Goal: Information Seeking & Learning: Learn about a topic

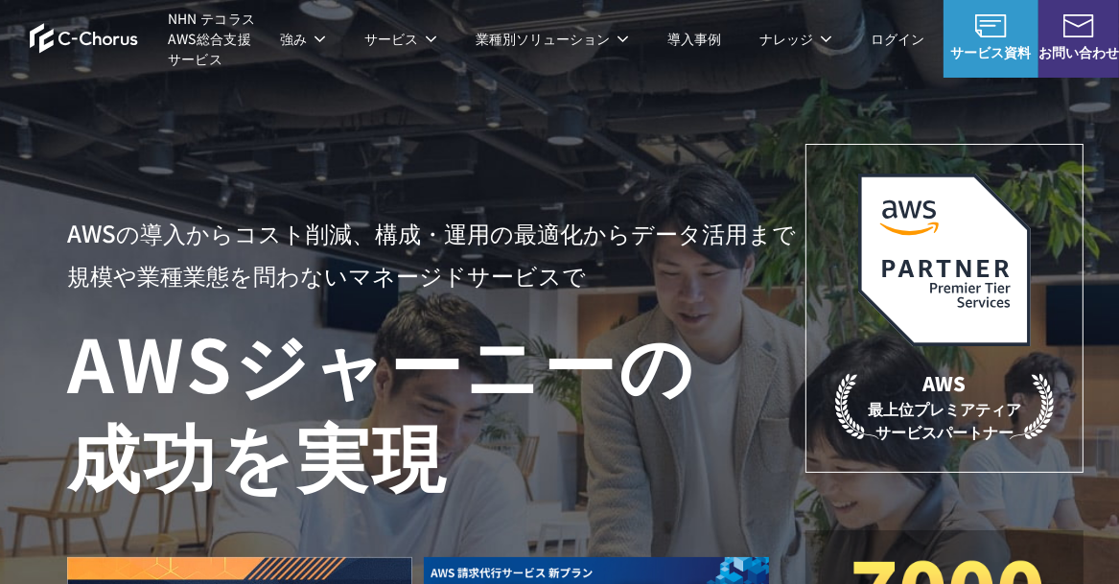
click at [580, 422] on h1 "AWS ジャーニーの 成功を実現" at bounding box center [436, 408] width 738 height 184
click at [405, 456] on h1 "AWS ジャーニーの 成功を実現" at bounding box center [436, 408] width 738 height 184
click at [610, 490] on h1 "AWS ジャーニーの 成功を実現" at bounding box center [436, 408] width 738 height 184
click at [654, 521] on div at bounding box center [428, 575] width 723 height 151
click at [655, 530] on div at bounding box center [428, 575] width 723 height 151
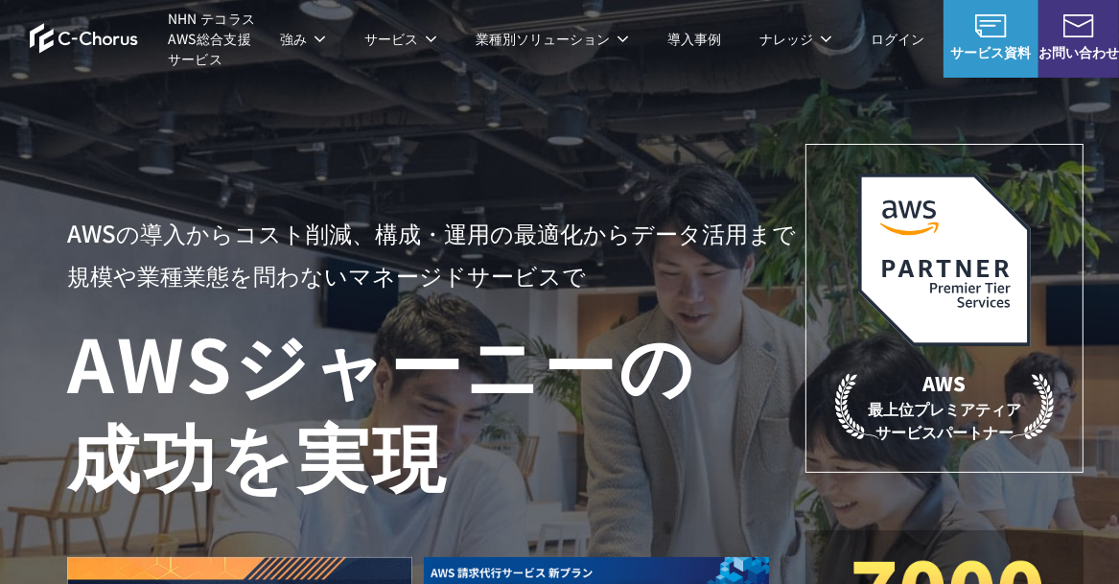
click at [491, 451] on h1 "AWS ジャーニーの 成功を実現" at bounding box center [436, 408] width 738 height 184
click at [775, 201] on div "AWSの導入からコスト削減、 構成・運用の最適化からデータ活用まで 規模や業種業態を問わない マネージドサービスで AWS ジャーニーの 成功を実現 AWS …" at bounding box center [575, 431] width 1017 height 574
click at [734, 184] on div "AWSの導入からコスト削減、 構成・運用の最適化からデータ活用まで 規模や業種業態を問わない マネージドサービスで AWS ジャーニーの 成功を実現 AWS …" at bounding box center [575, 431] width 1017 height 574
click at [807, 170] on div "AWS 最上位プレミアティア サービスパートナー" at bounding box center [945, 308] width 278 height 329
click at [893, 471] on div "AWS 最上位プレミアティア サービスパートナー" at bounding box center [945, 308] width 278 height 329
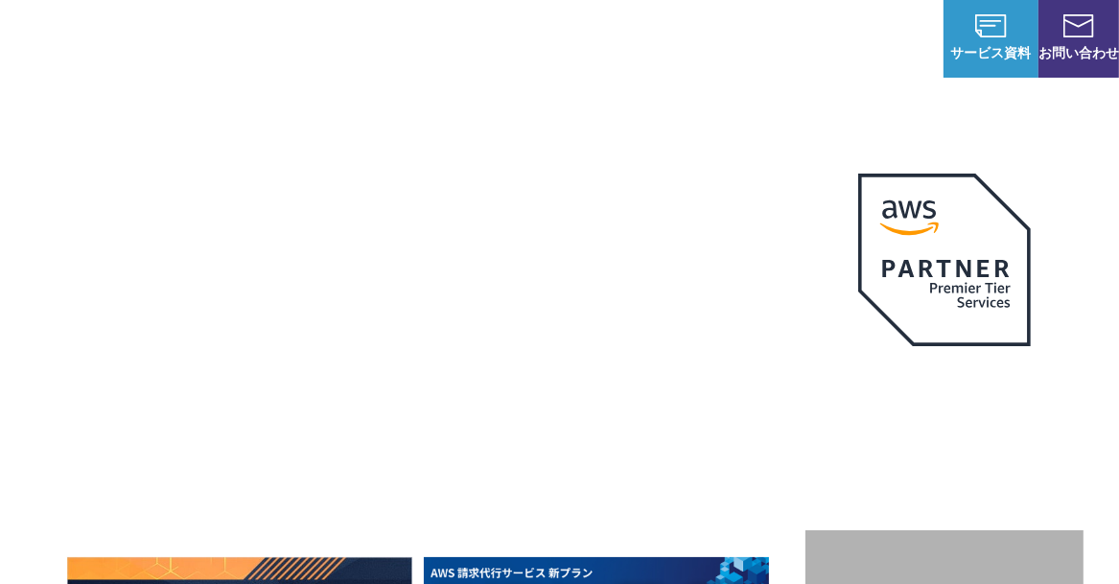
click at [721, 345] on h1 "AWS ジャーニーの 成功を実現" at bounding box center [436, 408] width 738 height 184
click at [759, 360] on h1 "AWS ジャーニーの 成功を実現" at bounding box center [436, 408] width 738 height 184
click at [805, 399] on h1 "AWS ジャーニーの 成功を実現" at bounding box center [436, 408] width 738 height 184
click at [660, 417] on h1 "AWS ジャーニーの 成功を実現" at bounding box center [436, 408] width 738 height 184
click at [602, 459] on h1 "AWS ジャーニーの 成功を実現" at bounding box center [436, 408] width 738 height 184
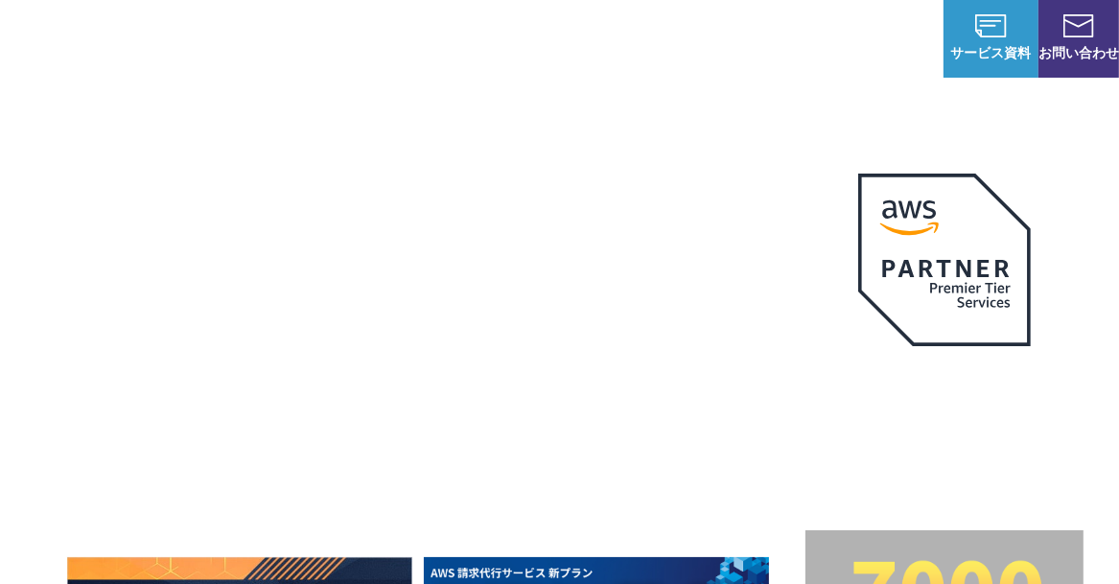
click at [606, 479] on h1 "AWS ジャーニーの 成功を実現" at bounding box center [436, 408] width 738 height 184
click at [645, 486] on h1 "AWS ジャーニーの 成功を実現" at bounding box center [436, 408] width 738 height 184
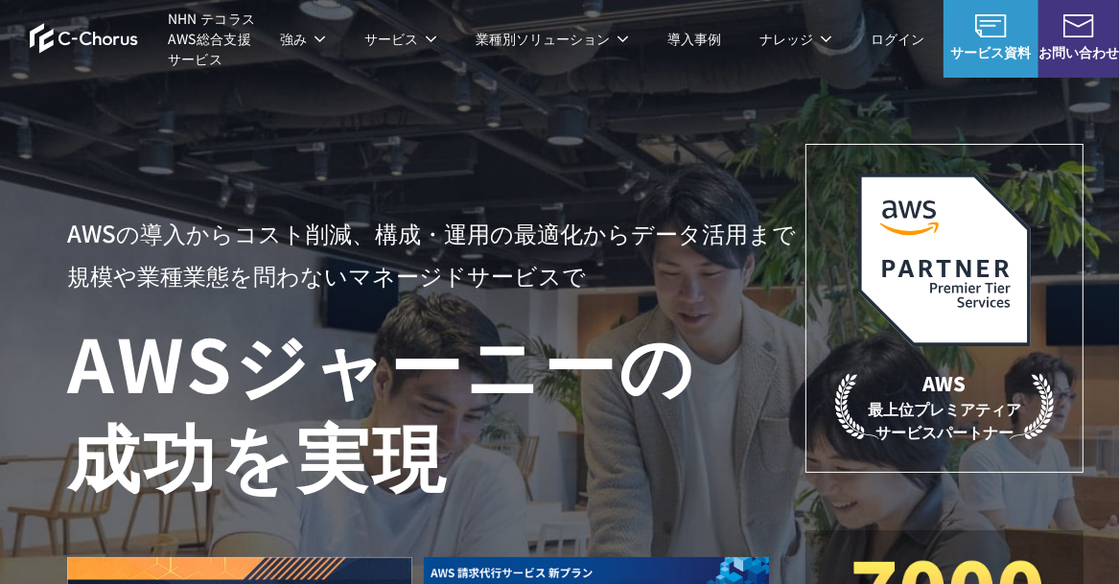
click at [671, 489] on h1 "AWS ジャーニーの 成功を実現" at bounding box center [436, 408] width 738 height 184
click at [687, 549] on div at bounding box center [428, 575] width 723 height 151
